Goal: Information Seeking & Learning: Check status

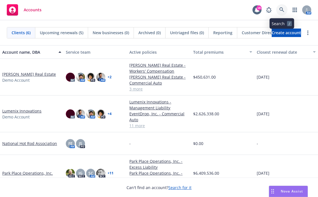
click at [281, 11] on icon at bounding box center [282, 9] width 5 height 5
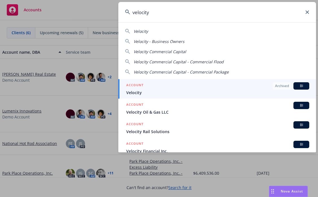
click at [219, 53] on div "Velocity Commercial Capital" at bounding box center [217, 52] width 184 height 6
type input "Velocity Commercial Capital"
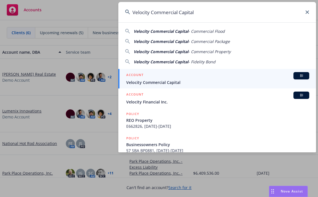
click at [209, 81] on span "Velocity Commercial Capital" at bounding box center [217, 82] width 183 height 6
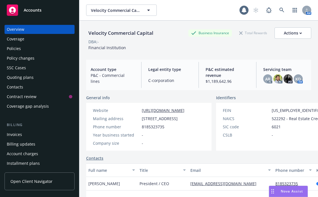
click at [25, 140] on div "Billing updates" at bounding box center [21, 144] width 29 height 9
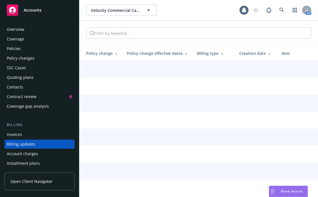
click at [27, 135] on div "Overview Coverage Policies Policy changes SSC Cases Quoting plans Contacts Cont…" at bounding box center [40, 182] width 70 height 315
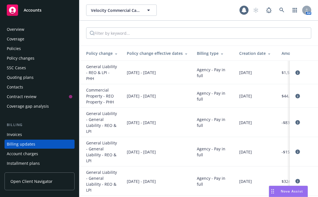
scroll to position [36, 0]
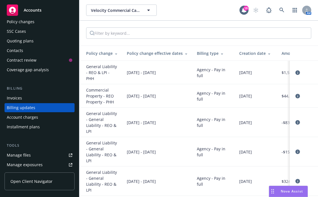
click at [33, 98] on div "Invoices" at bounding box center [40, 98] width 66 height 9
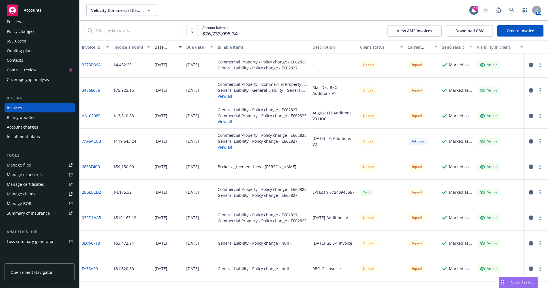
scroll to position [566, 0]
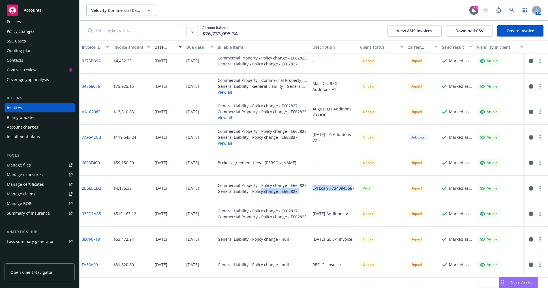
drag, startPoint x: 348, startPoint y: 188, endPoint x: 258, endPoint y: 189, distance: 90.2
click at [258, 189] on div "2B5EECD2 $4,175.32 [DATE] [DATE] Commercial Property - Policy change - E662825 …" at bounding box center [313, 187] width 468 height 25
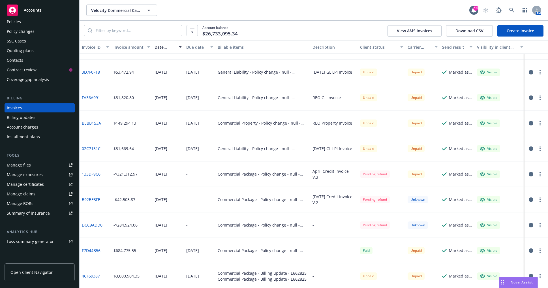
scroll to position [733, 0]
drag, startPoint x: 238, startPoint y: 251, endPoint x: 299, endPoint y: 251, distance: 61.1
click at [299, 197] on div "Commercial Package - Policy change - null - E662825" at bounding box center [262, 250] width 90 height 6
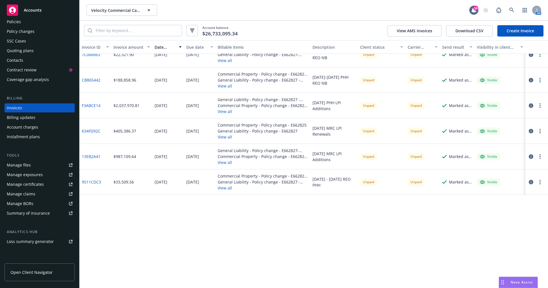
scroll to position [0, 0]
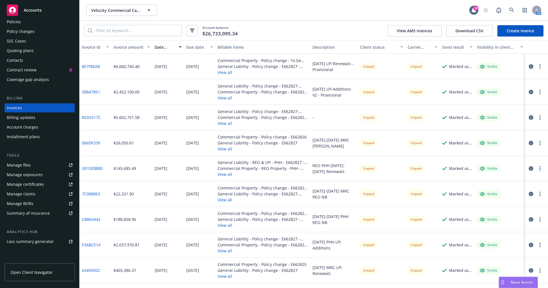
click at [285, 137] on div "Commercial Property - Policy change - E662826" at bounding box center [261, 137] width 89 height 6
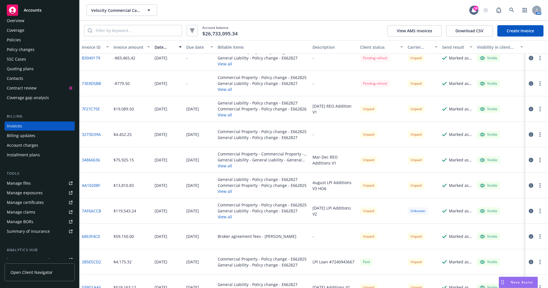
scroll to position [27, 0]
